Goal: Check status: Check status

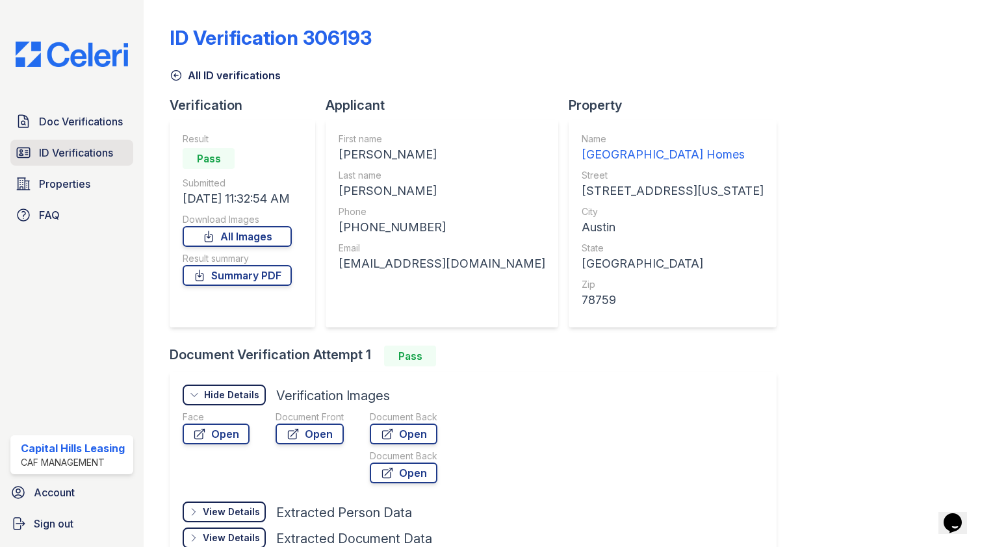
click at [73, 162] on link "ID Verifications" at bounding box center [71, 153] width 123 height 26
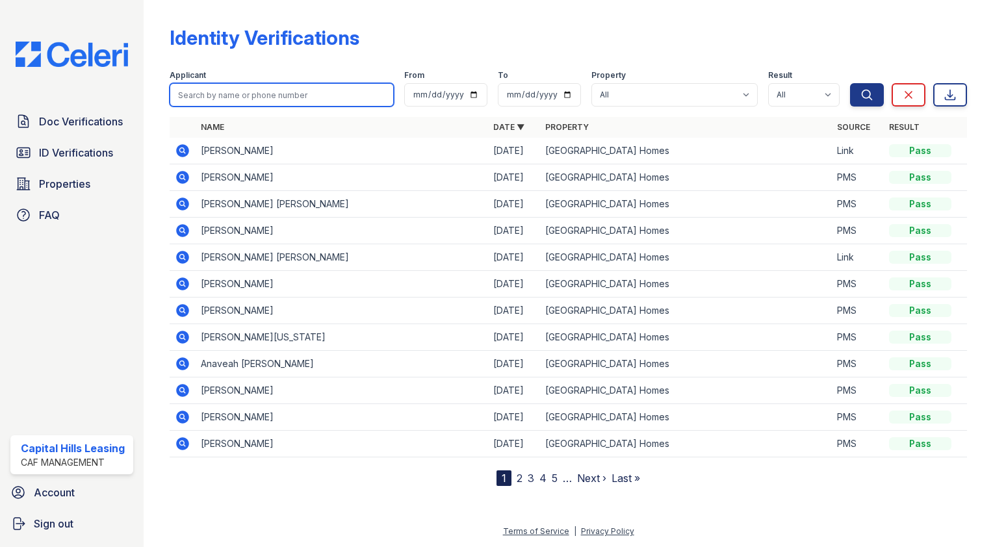
click at [269, 96] on input "search" at bounding box center [282, 94] width 224 height 23
type input "[PERSON_NAME]"
click at [850, 83] on button "Search" at bounding box center [867, 94] width 34 height 23
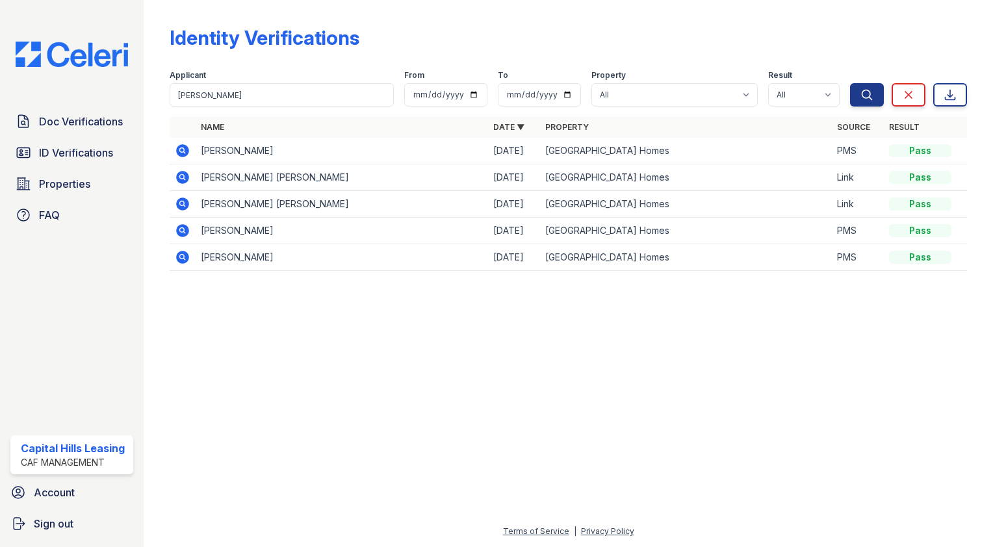
click at [182, 153] on icon at bounding box center [182, 150] width 13 height 13
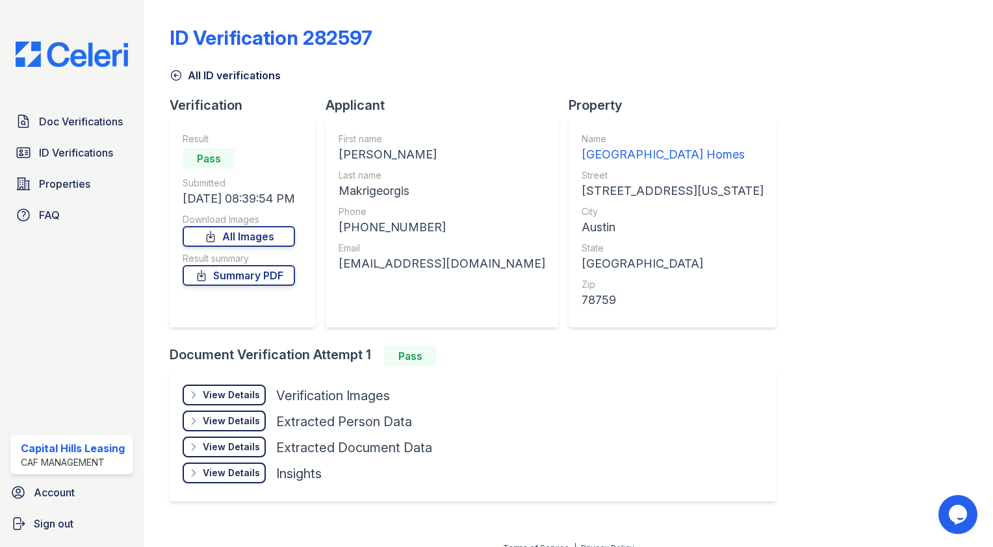
click at [242, 399] on div "View Details" at bounding box center [231, 395] width 57 height 13
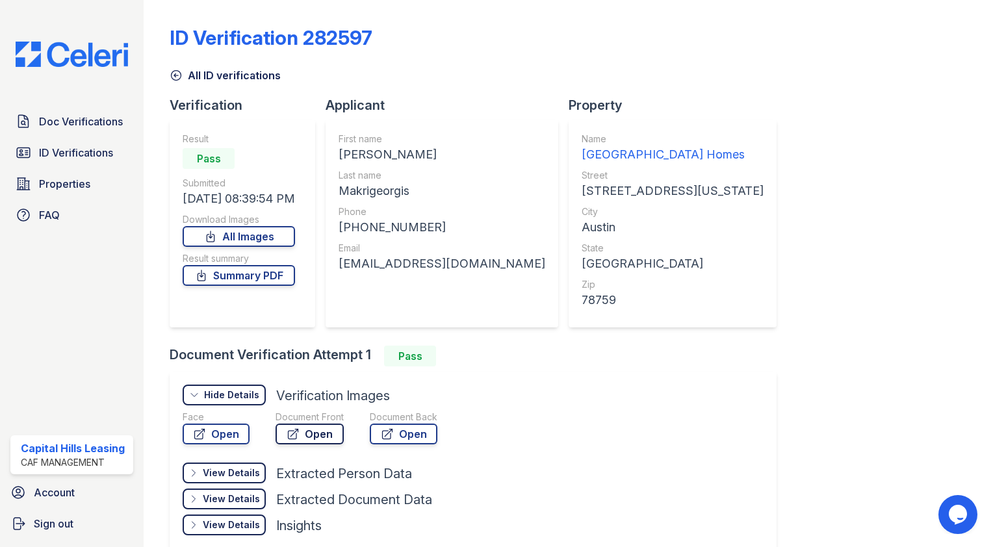
click at [312, 426] on link "Open" at bounding box center [310, 434] width 68 height 21
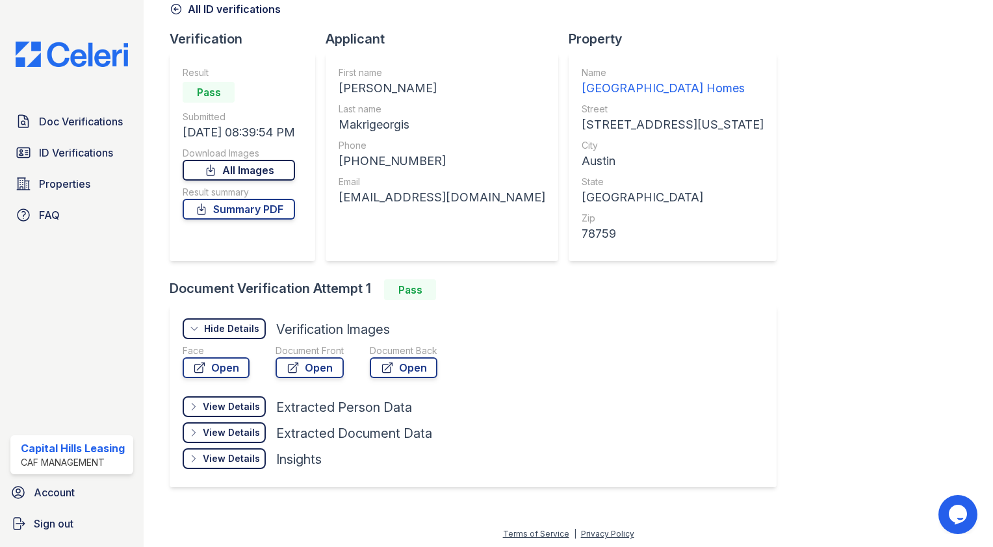
click at [253, 168] on link "All Images" at bounding box center [239, 170] width 112 height 21
click at [159, 92] on div "ID Verification 282597 All ID verifications Verification Result Pass Submitted …" at bounding box center [568, 207] width 849 height 547
click at [569, 376] on div "View Details Details Hide Details Details Verification Images Face Open Documen…" at bounding box center [473, 396] width 607 height 182
